Goal: Information Seeking & Learning: Learn about a topic

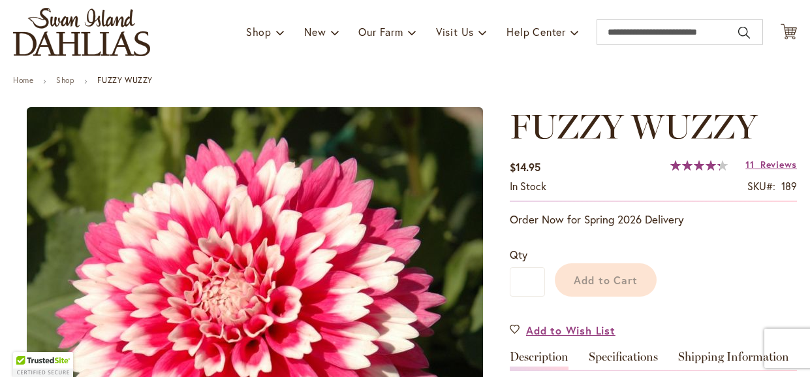
scroll to position [110, 0]
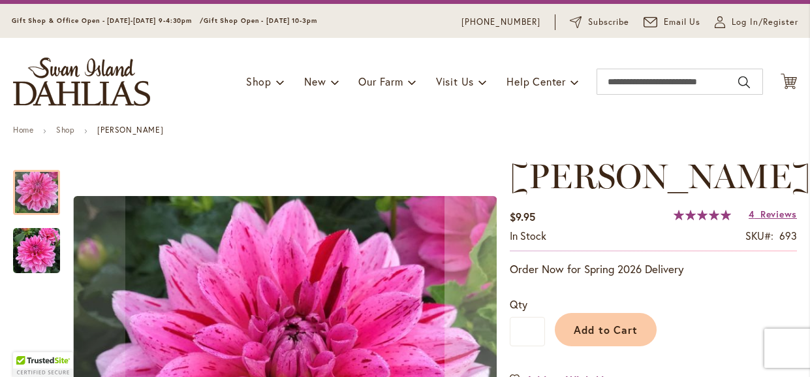
scroll to position [31, 0]
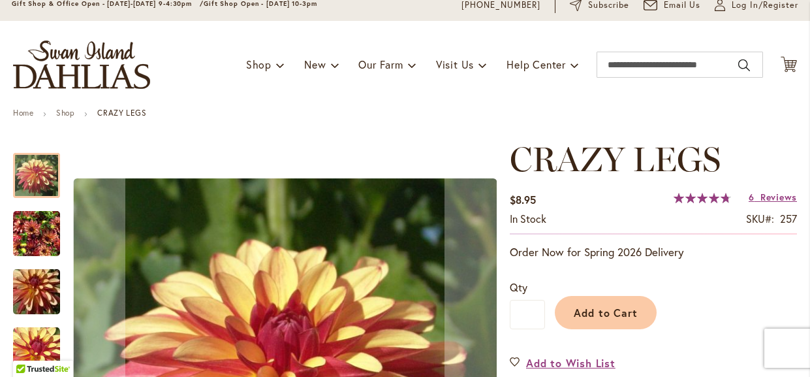
scroll to position [52, 0]
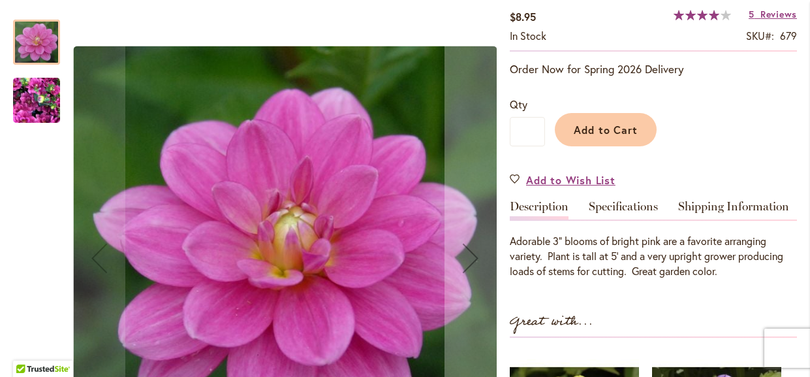
scroll to position [235, 0]
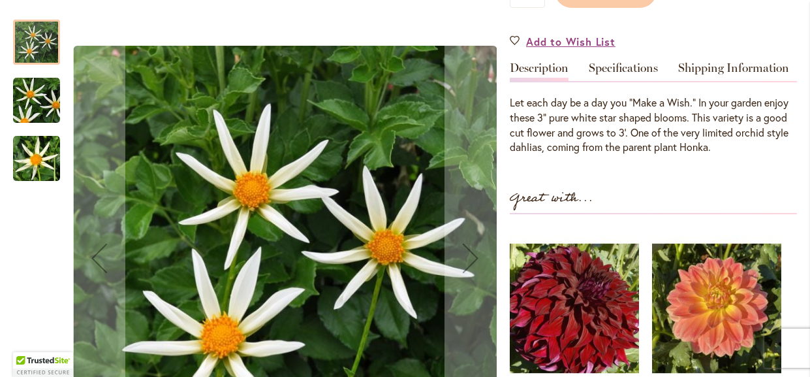
scroll to position [377, 0]
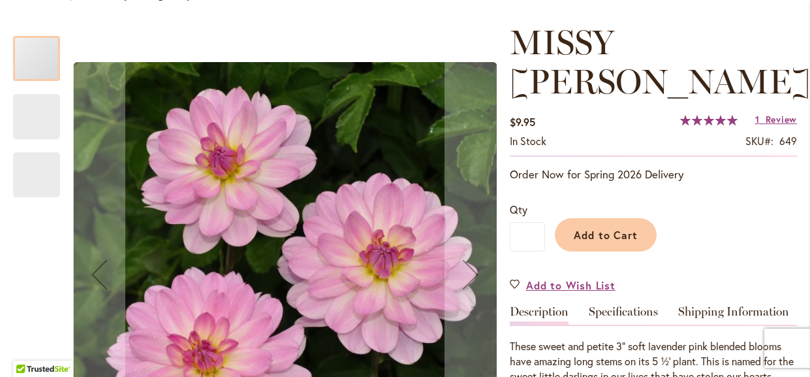
scroll to position [169, 0]
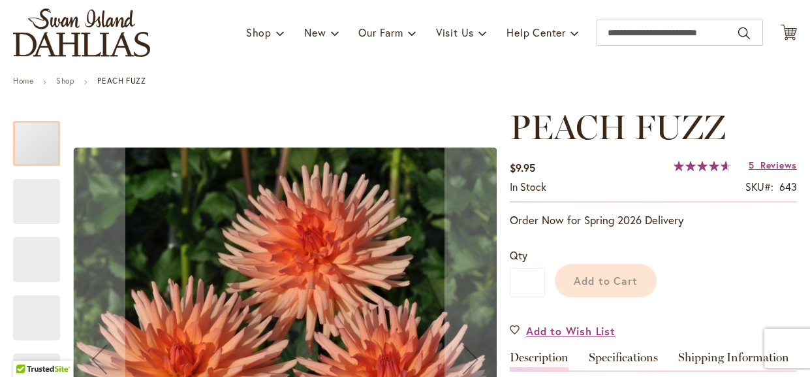
scroll to position [108, 0]
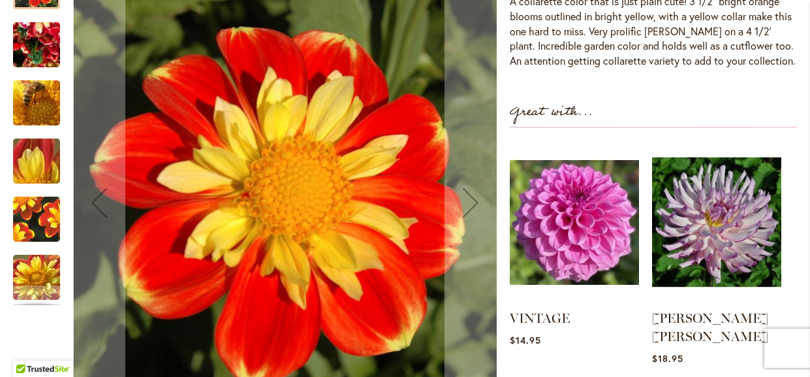
scroll to position [475, 0]
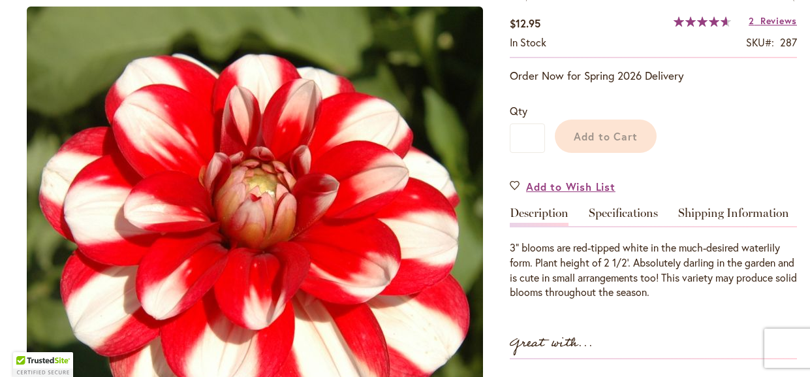
scroll to position [226, 0]
